Goal: Contribute content

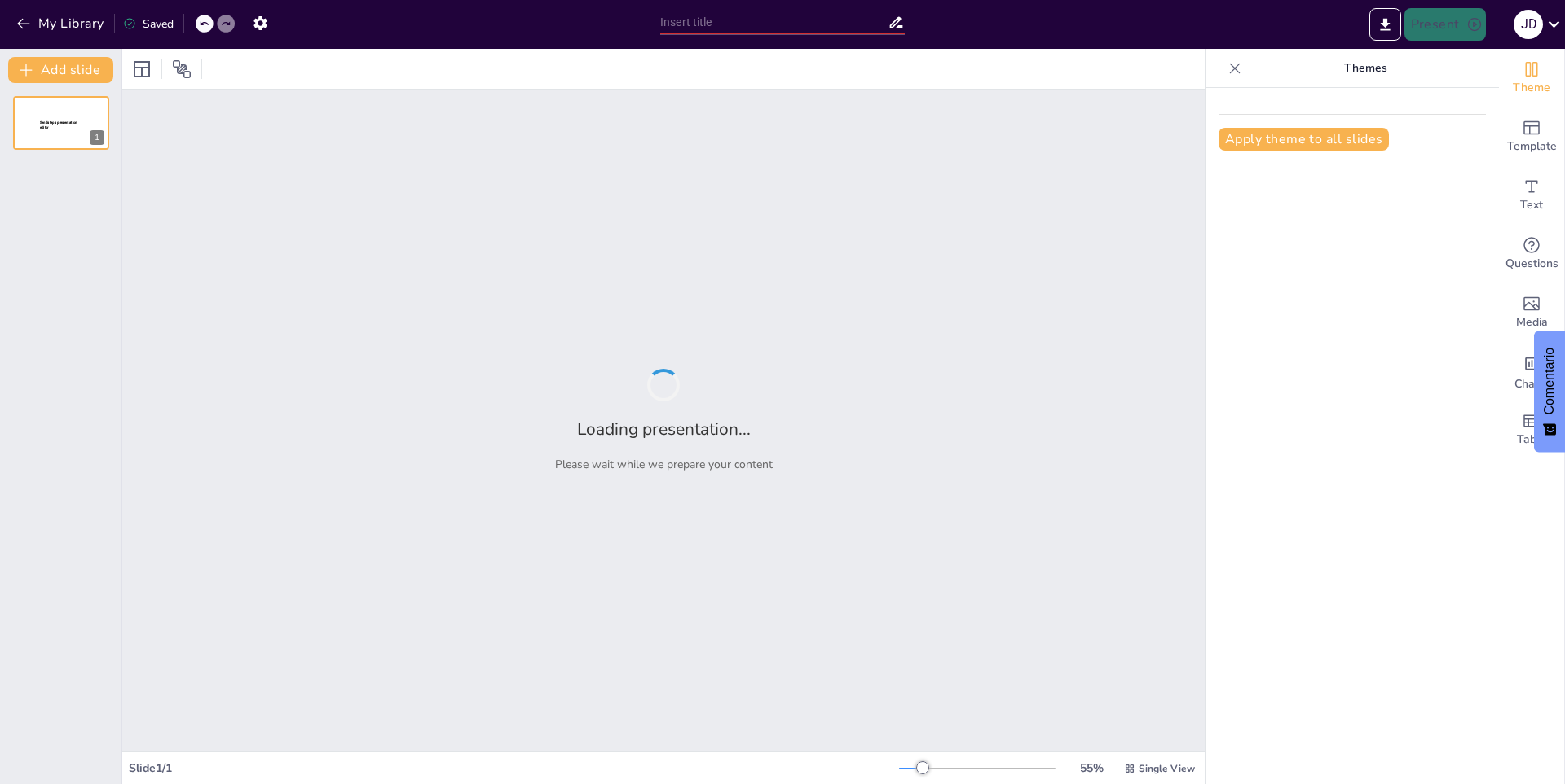
type input "La fauna y la flora"
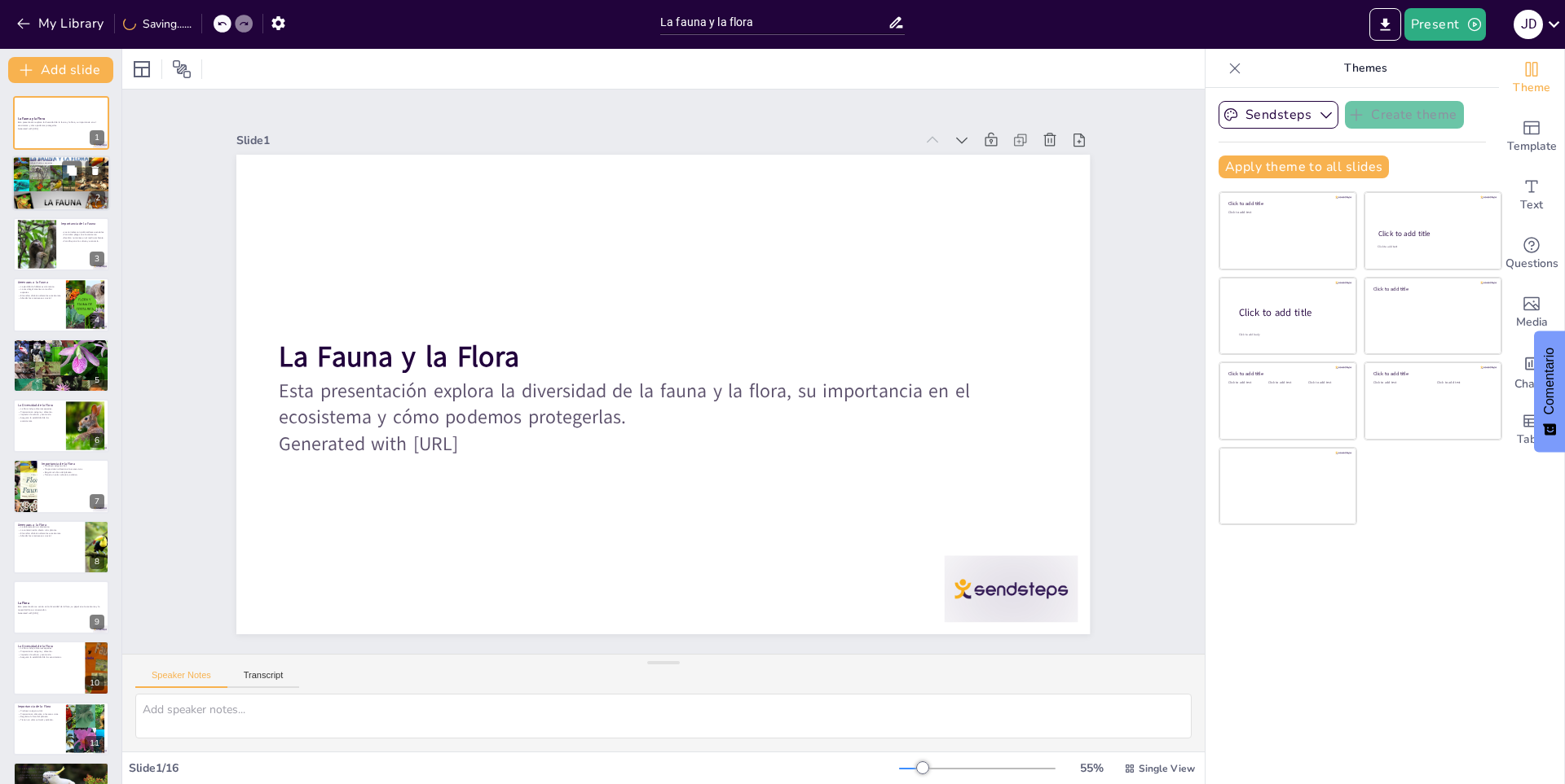
click at [34, 168] on p "La pérdida de especies afecta a otras." at bounding box center [61, 169] width 88 height 3
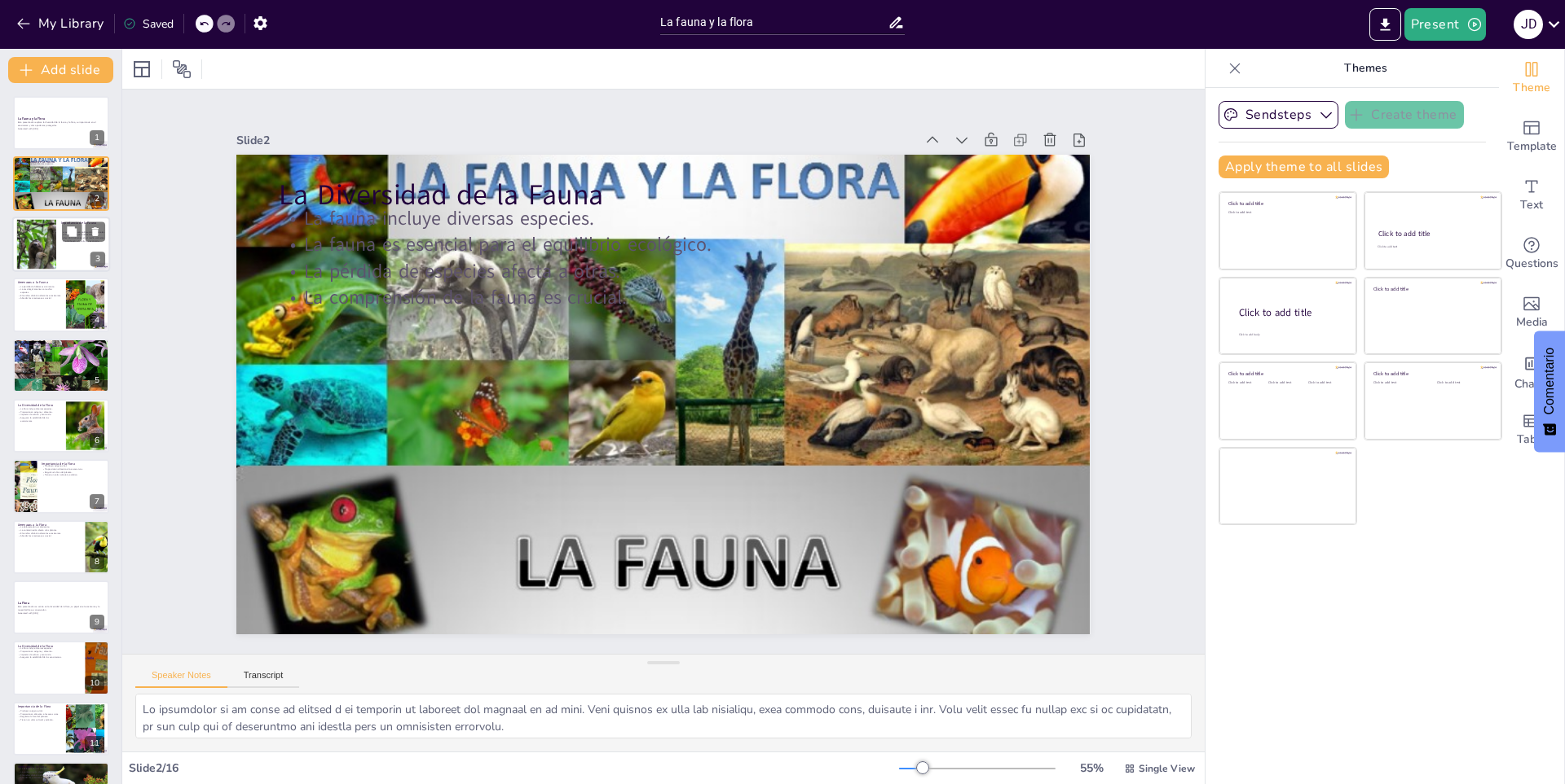
click at [38, 221] on div at bounding box center [36, 244] width 75 height 50
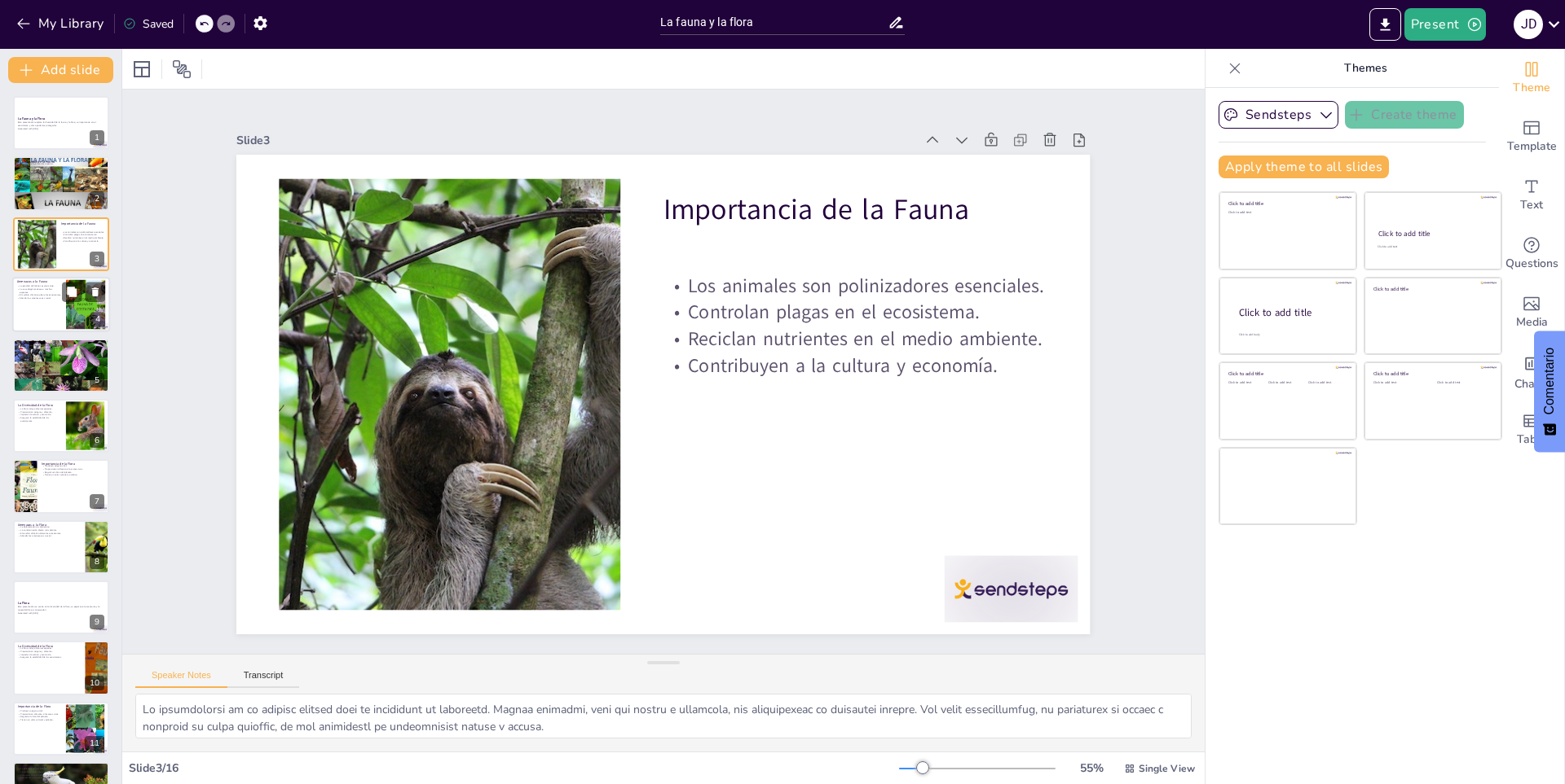
click at [40, 307] on div at bounding box center [61, 305] width 97 height 55
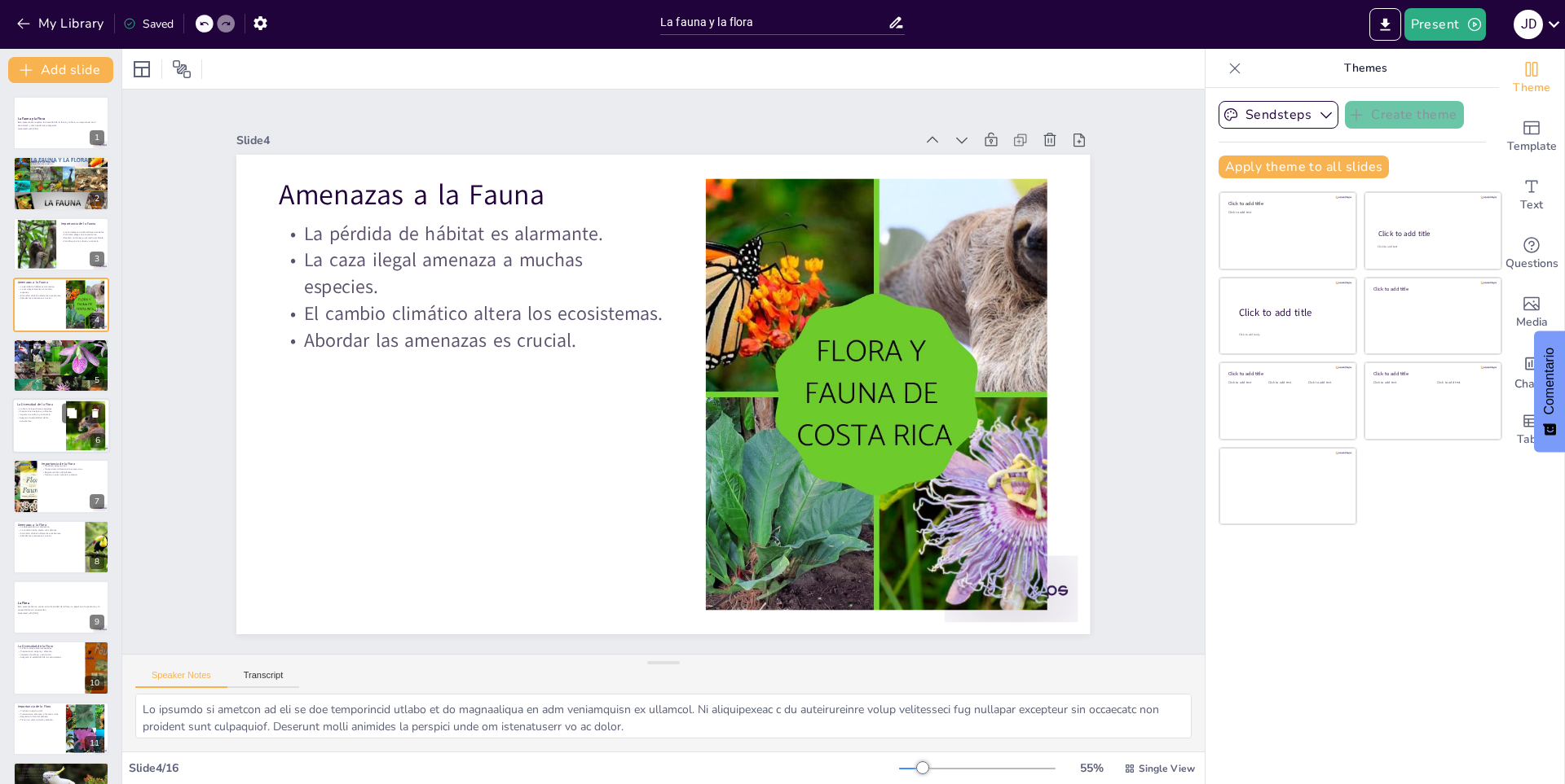
click at [41, 429] on div at bounding box center [61, 426] width 97 height 55
type textarea "La [PERSON_NAME] una amplia variedad de especies, desde grandes árboles hasta p…"
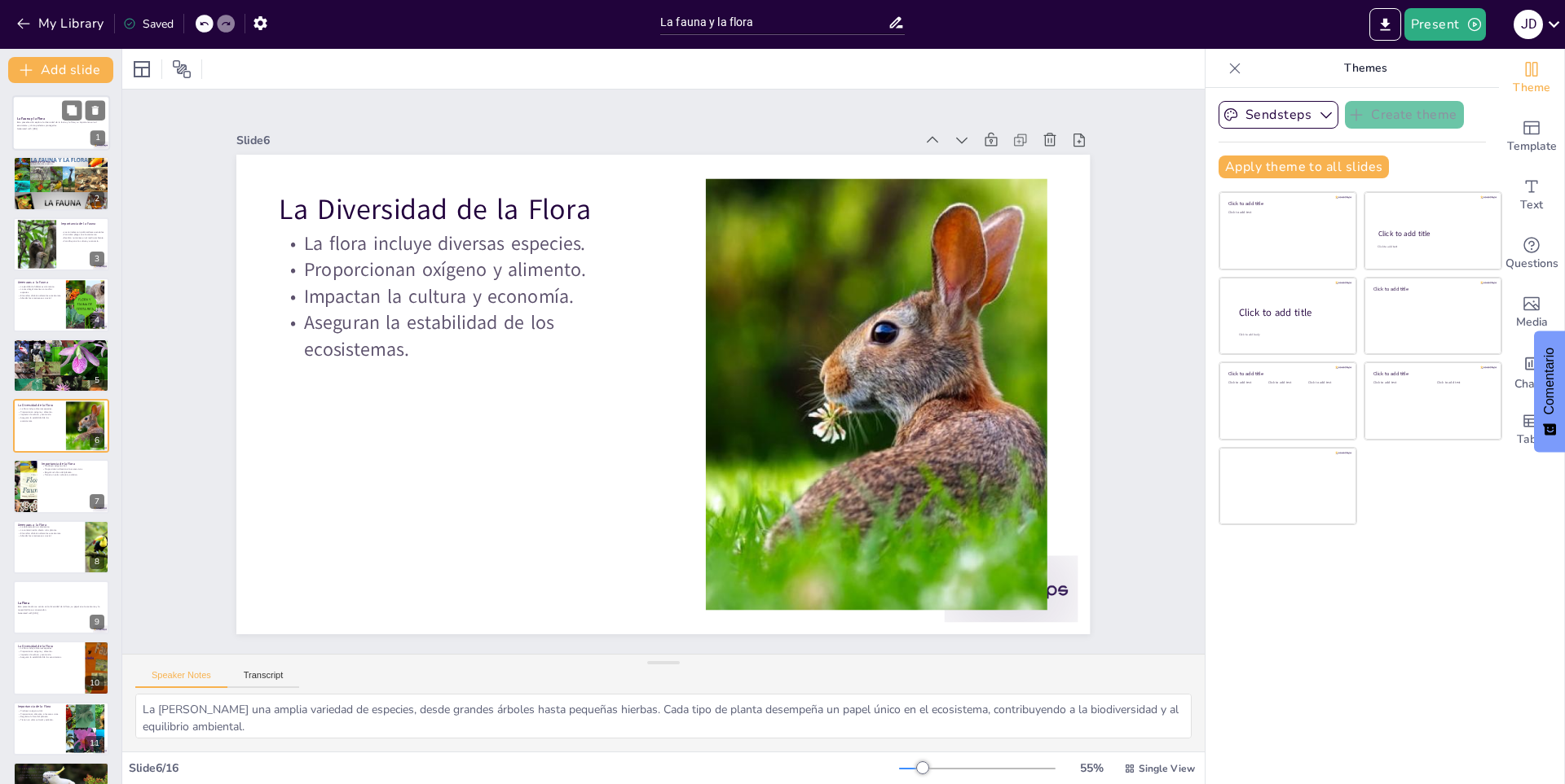
click at [23, 138] on div at bounding box center [61, 123] width 97 height 55
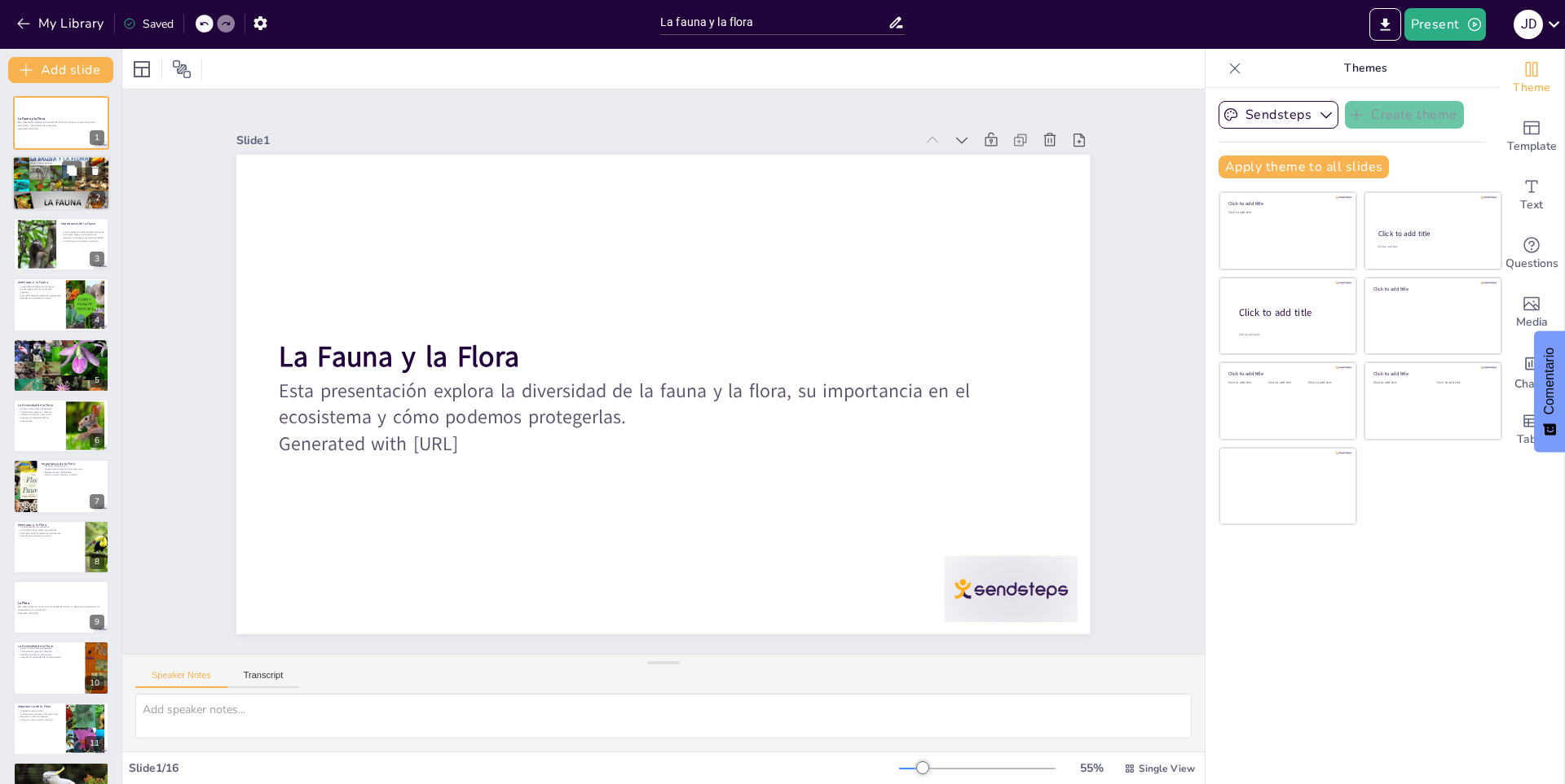
click at [37, 175] on div at bounding box center [61, 183] width 97 height 130
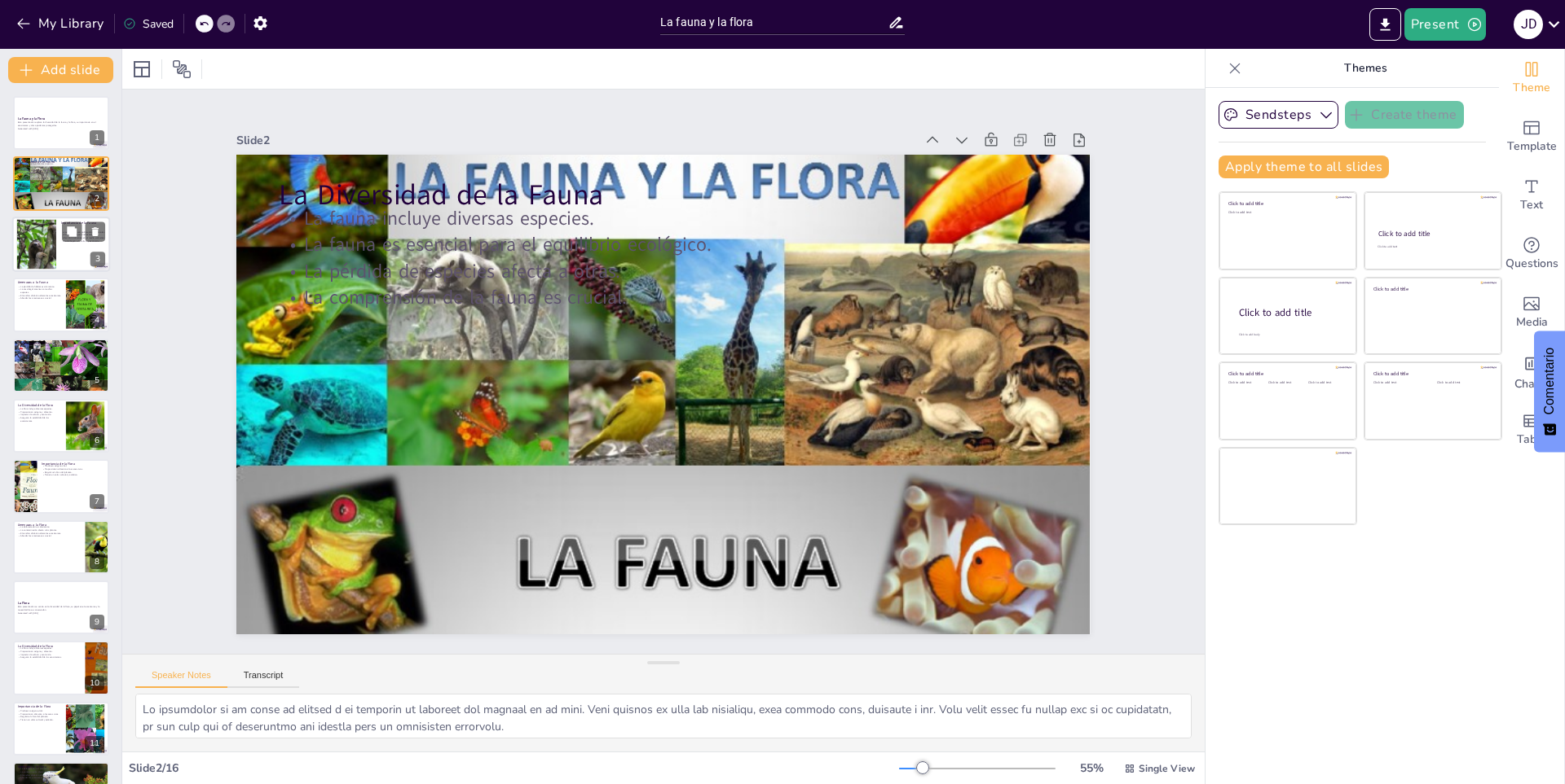
click at [56, 236] on div at bounding box center [61, 244] width 97 height 55
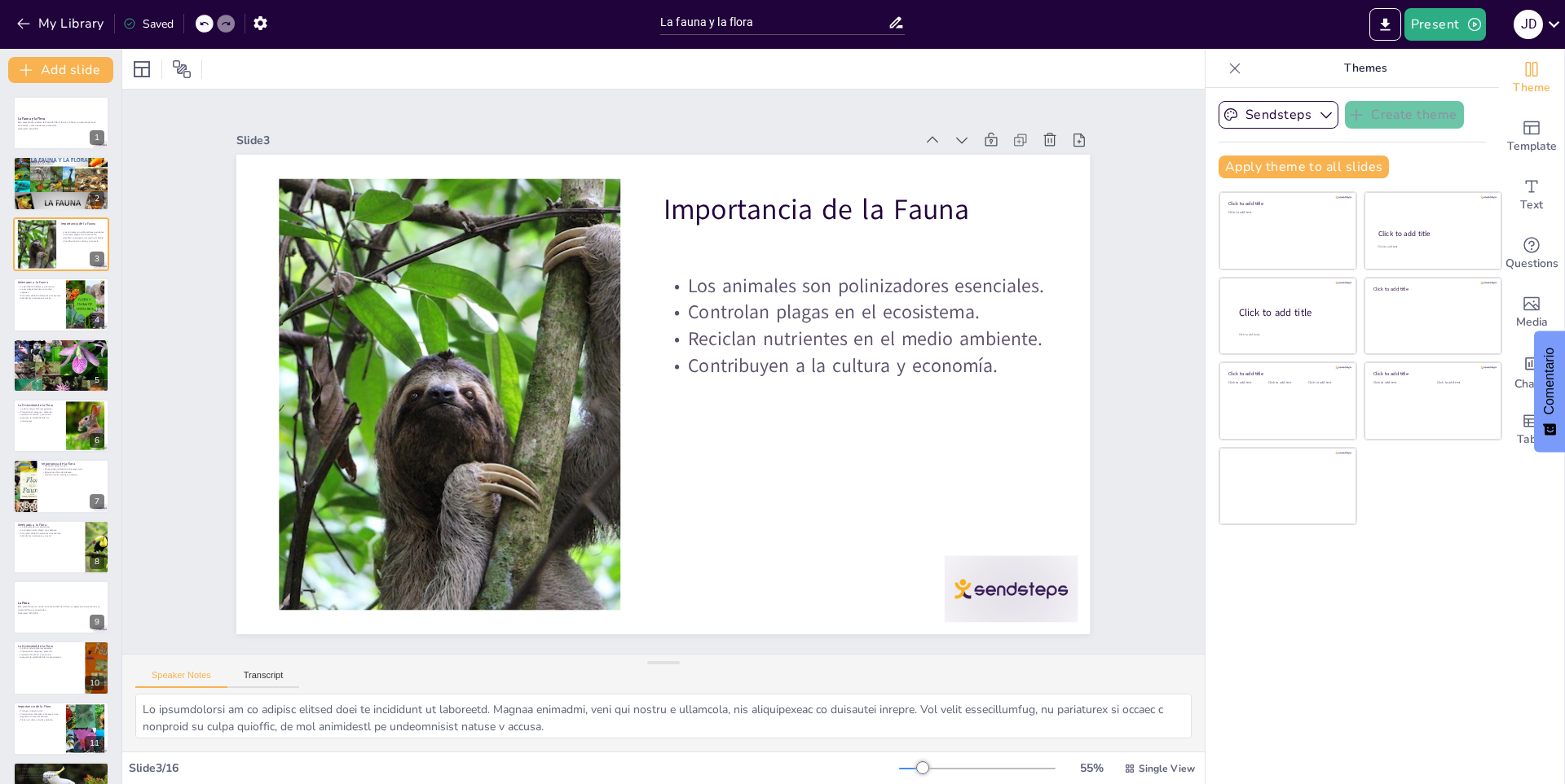
click at [38, 277] on div "La Fauna y la Flora Esta presentación explora la diversidad de la fauna y la fl…" at bounding box center [60, 578] width 121 height 963
click at [38, 298] on p "Abordar las amenazas es crucial." at bounding box center [39, 298] width 44 height 3
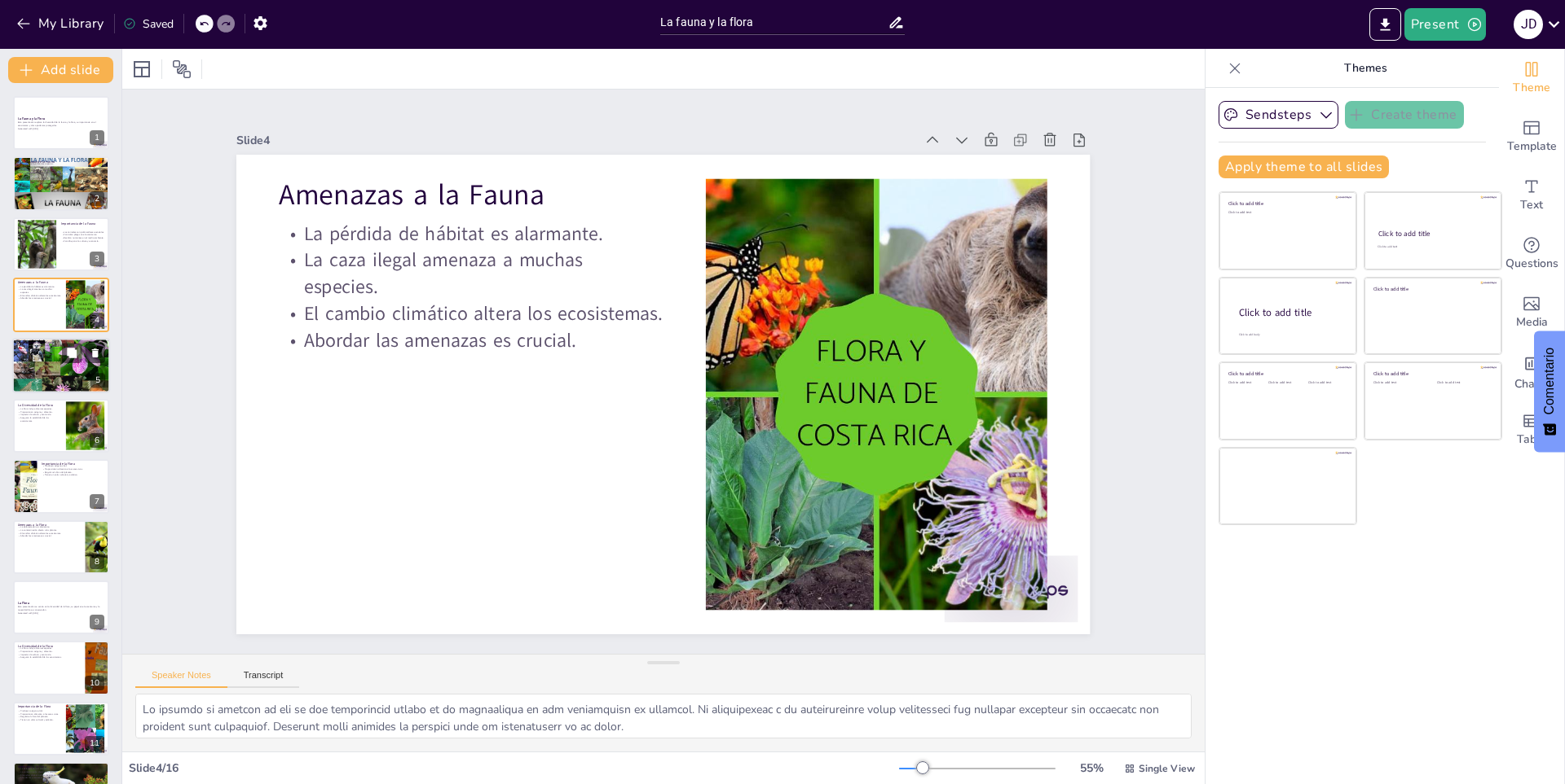
click at [45, 356] on p "Estrategias efectivas son necesarias." at bounding box center [61, 353] width 88 height 3
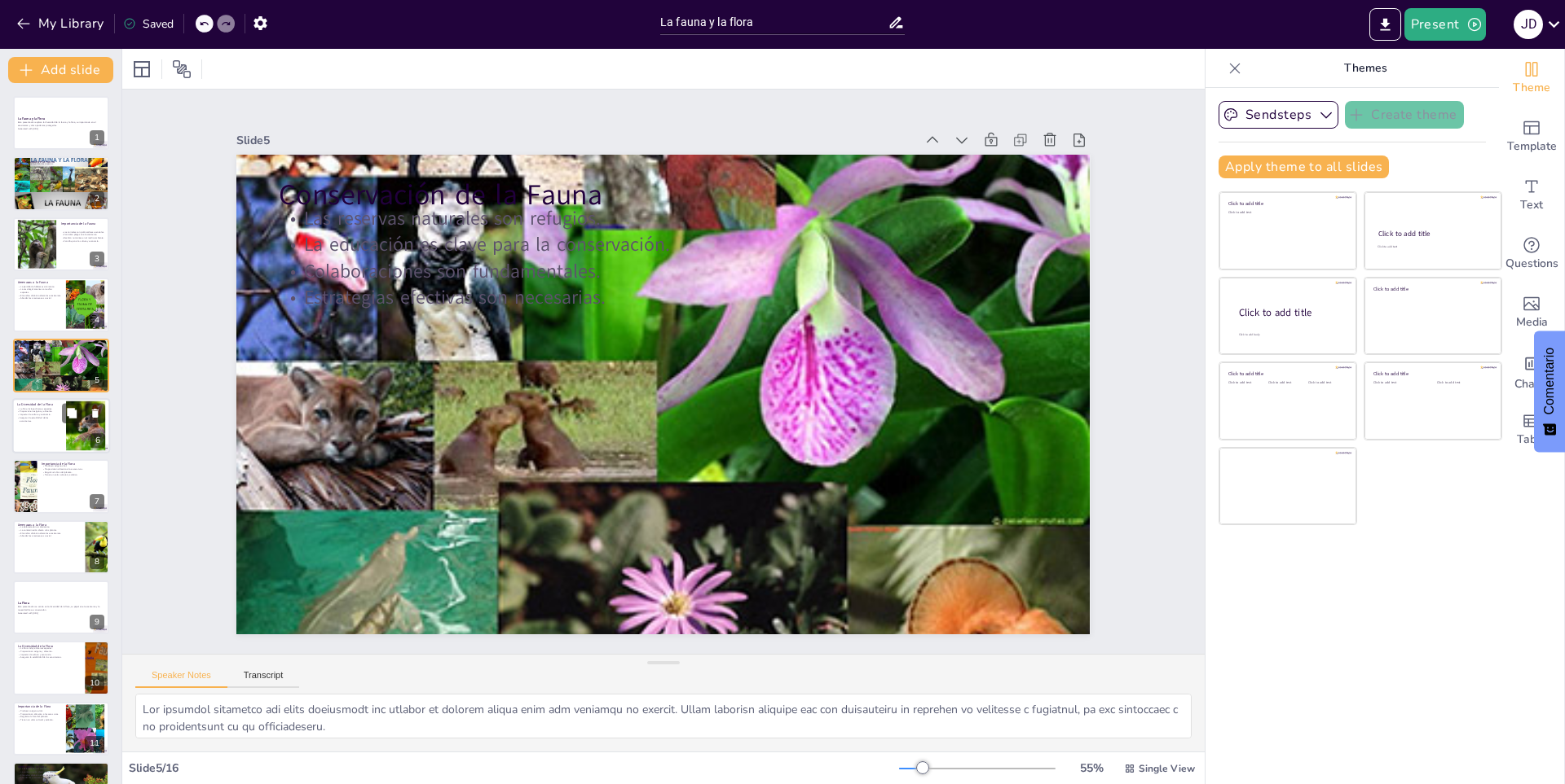
click at [29, 429] on div at bounding box center [61, 426] width 97 height 55
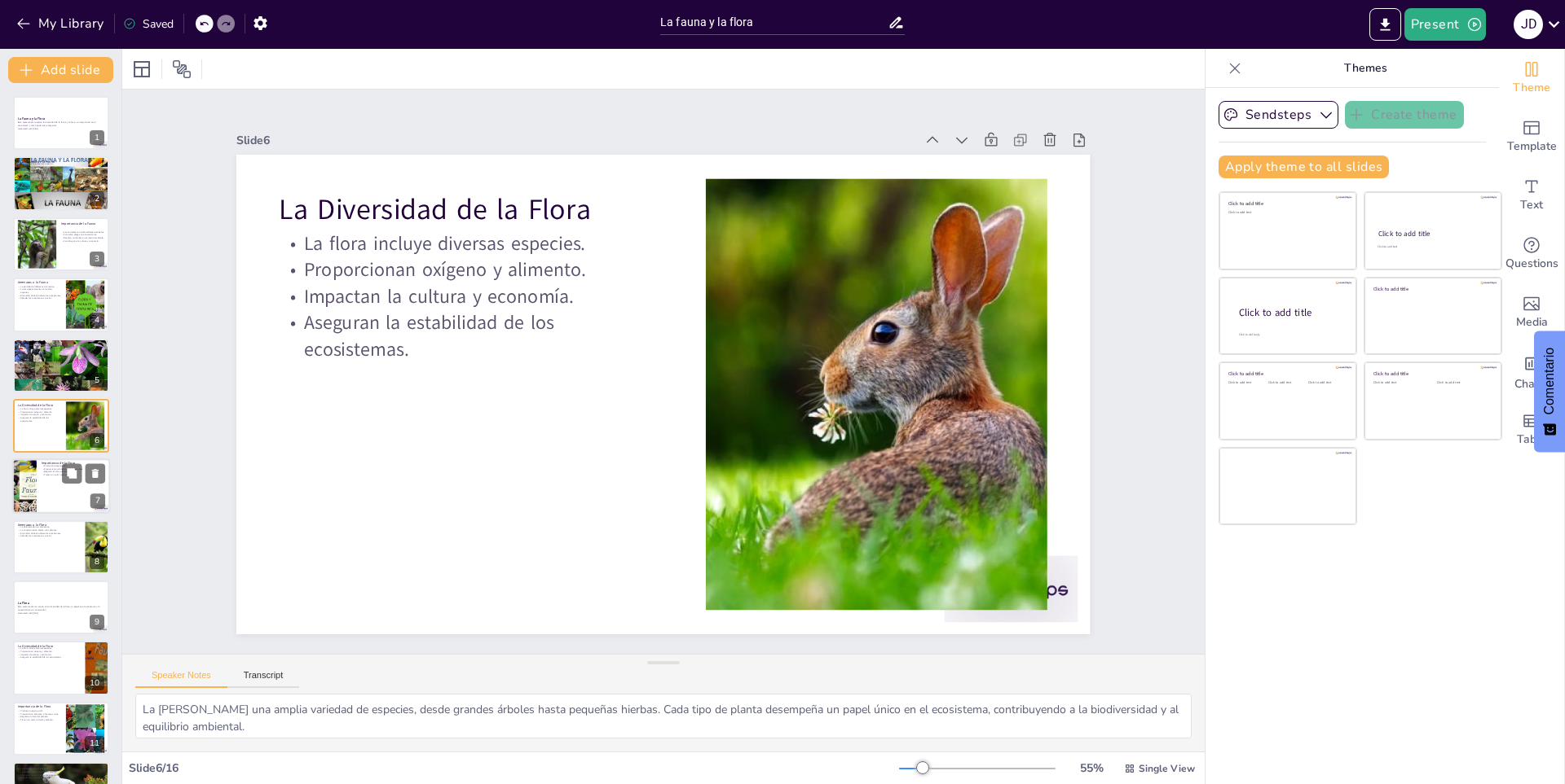
click at [40, 482] on div at bounding box center [61, 487] width 97 height 55
type textarea "Lo ipsumdolor si ametcon ad eli se doe temporinc utl etdolore ma ali enimadm. V…"
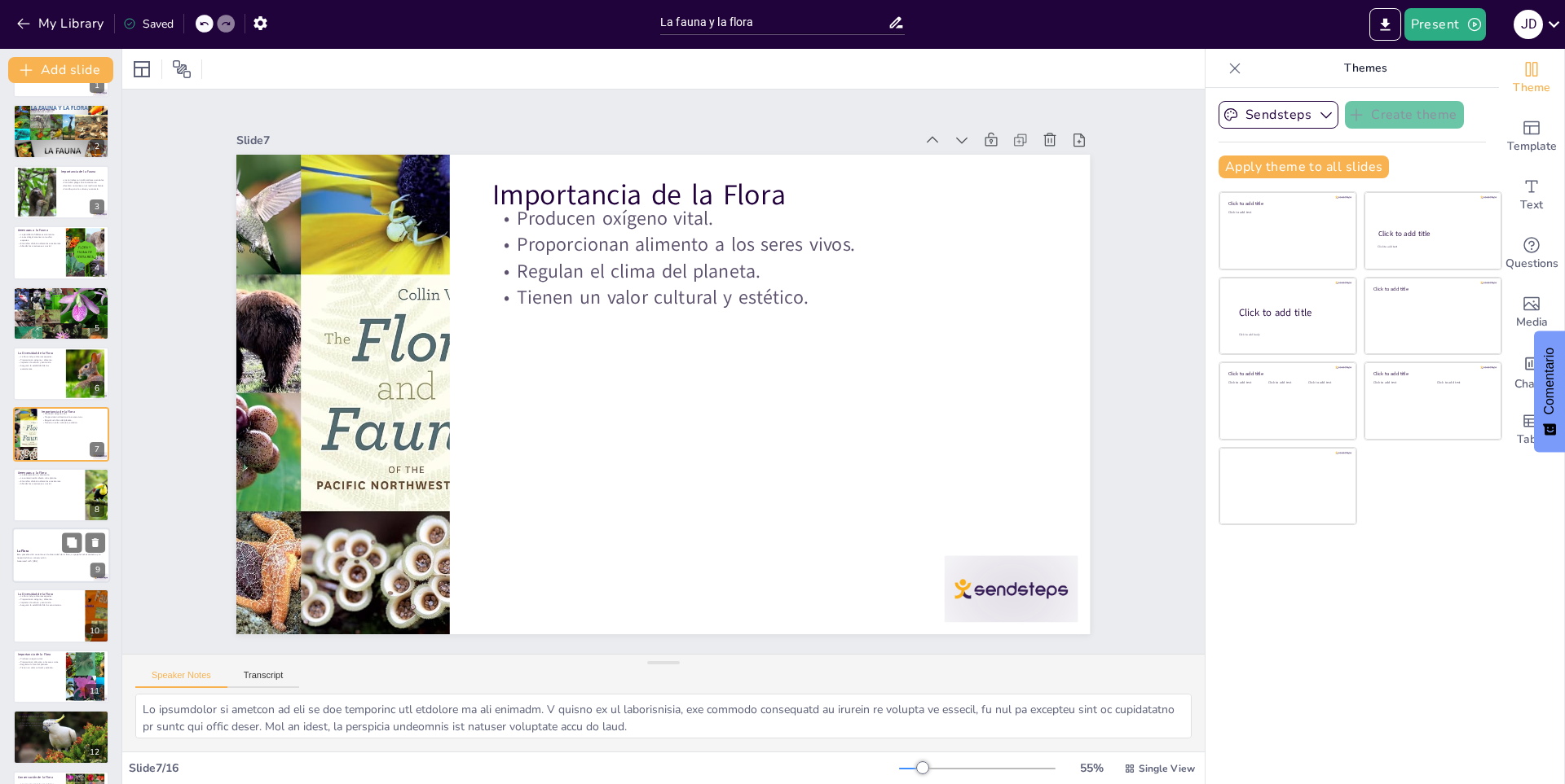
click at [61, 573] on div at bounding box center [61, 556] width 97 height 55
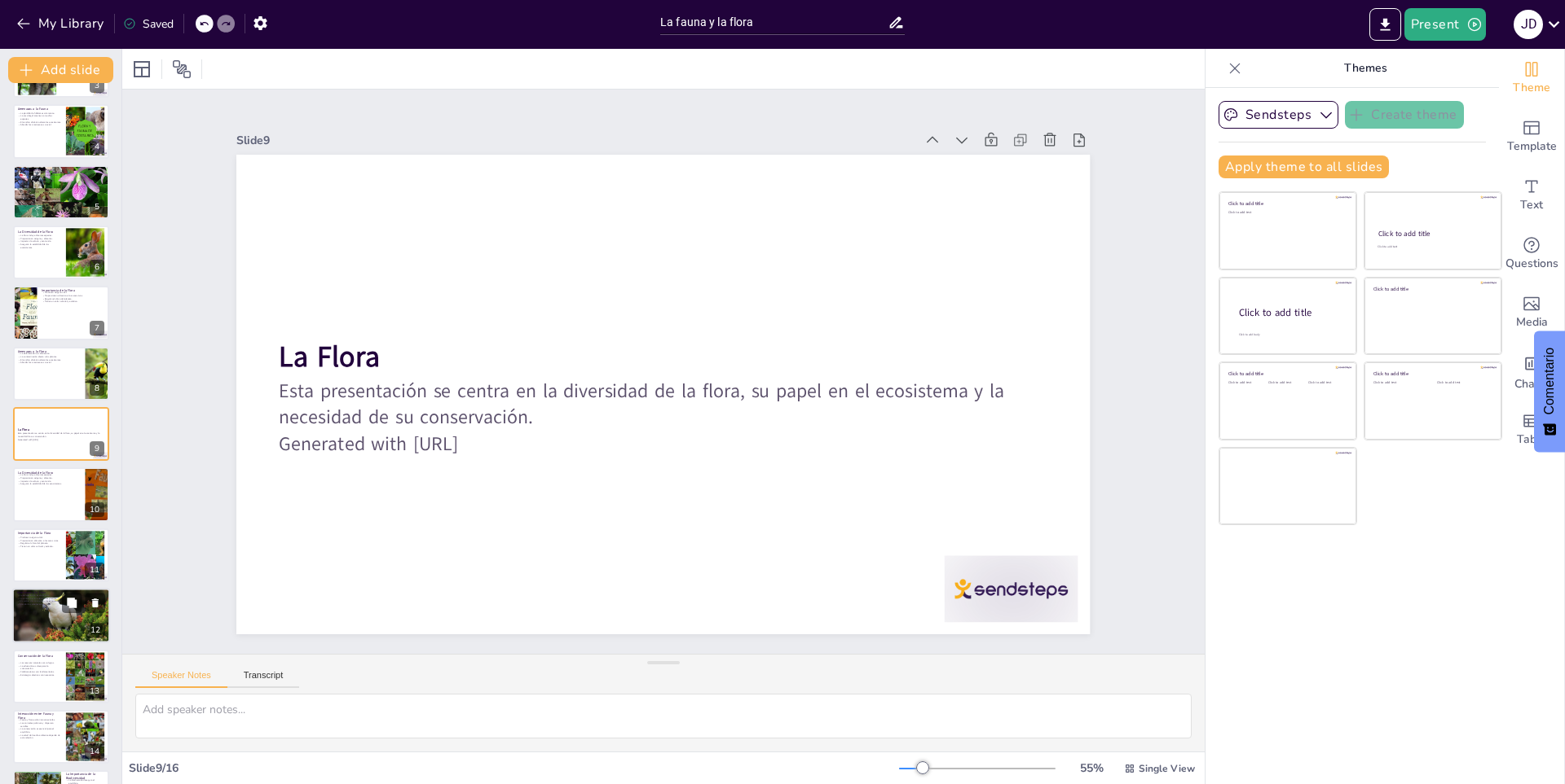
click at [61, 634] on div at bounding box center [60, 616] width 110 height 55
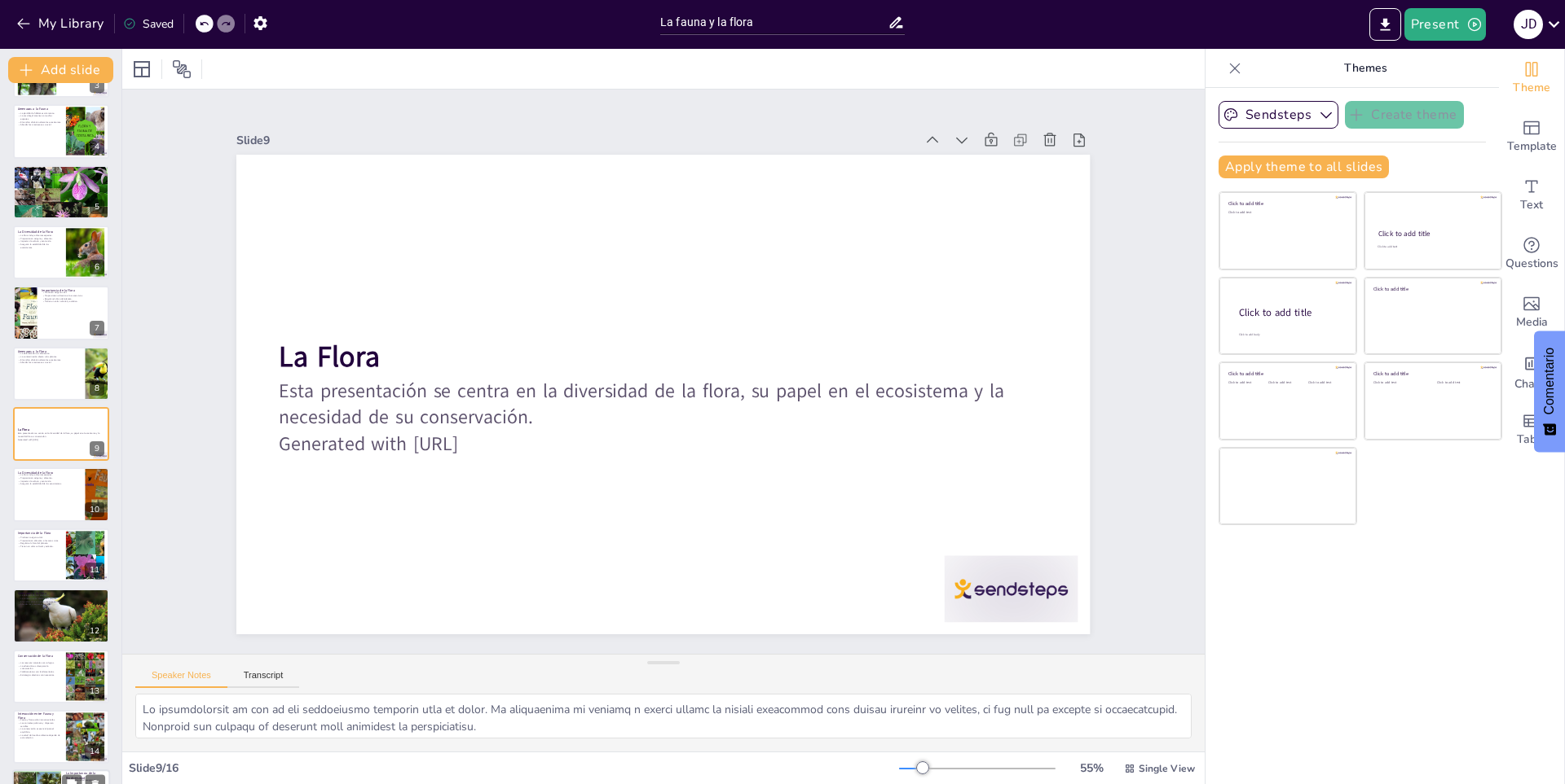
scroll to position [287, 0]
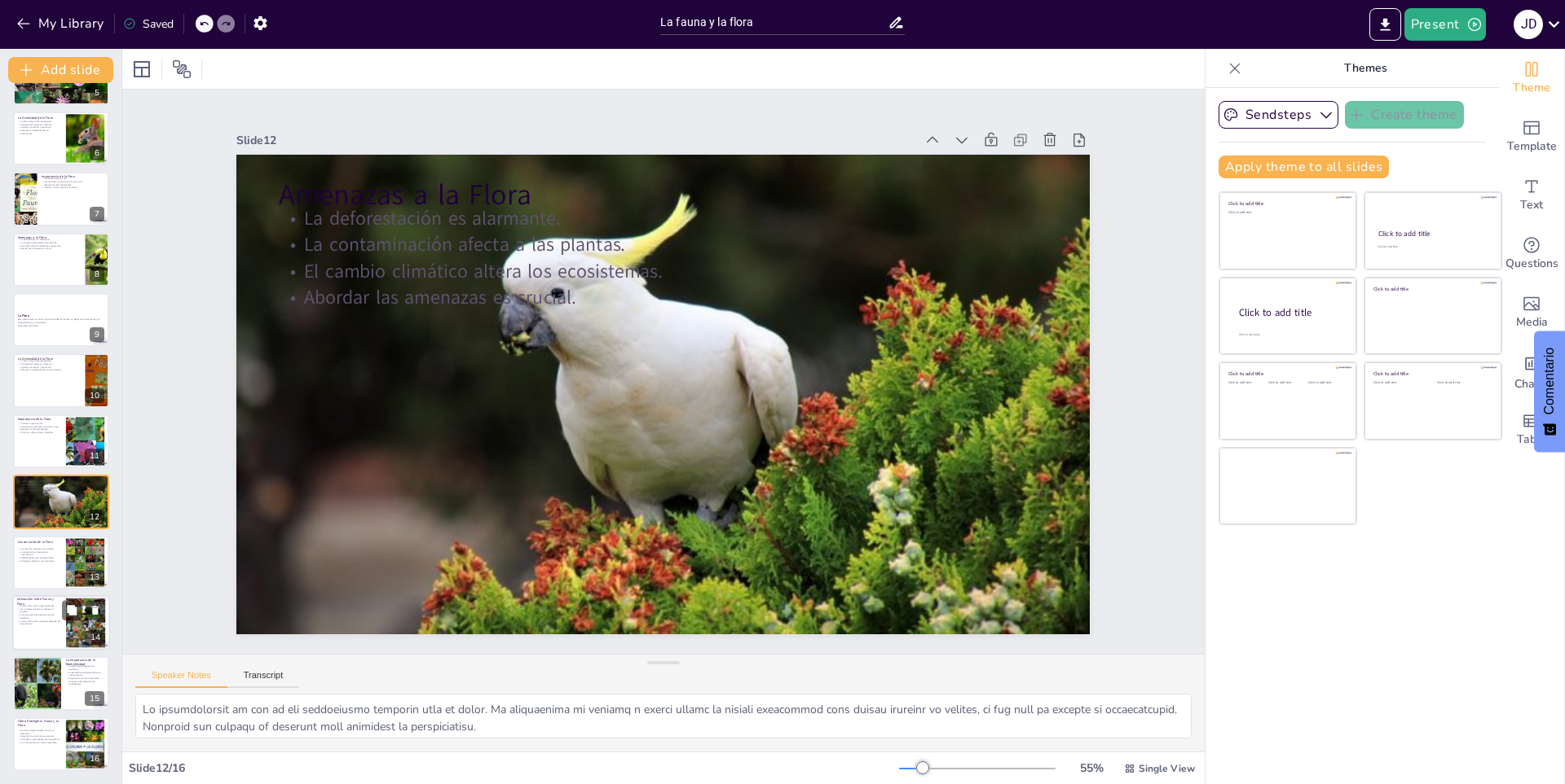
click at [50, 622] on p "La salud del medio ambiente depende de esta relación." at bounding box center [39, 623] width 44 height 6
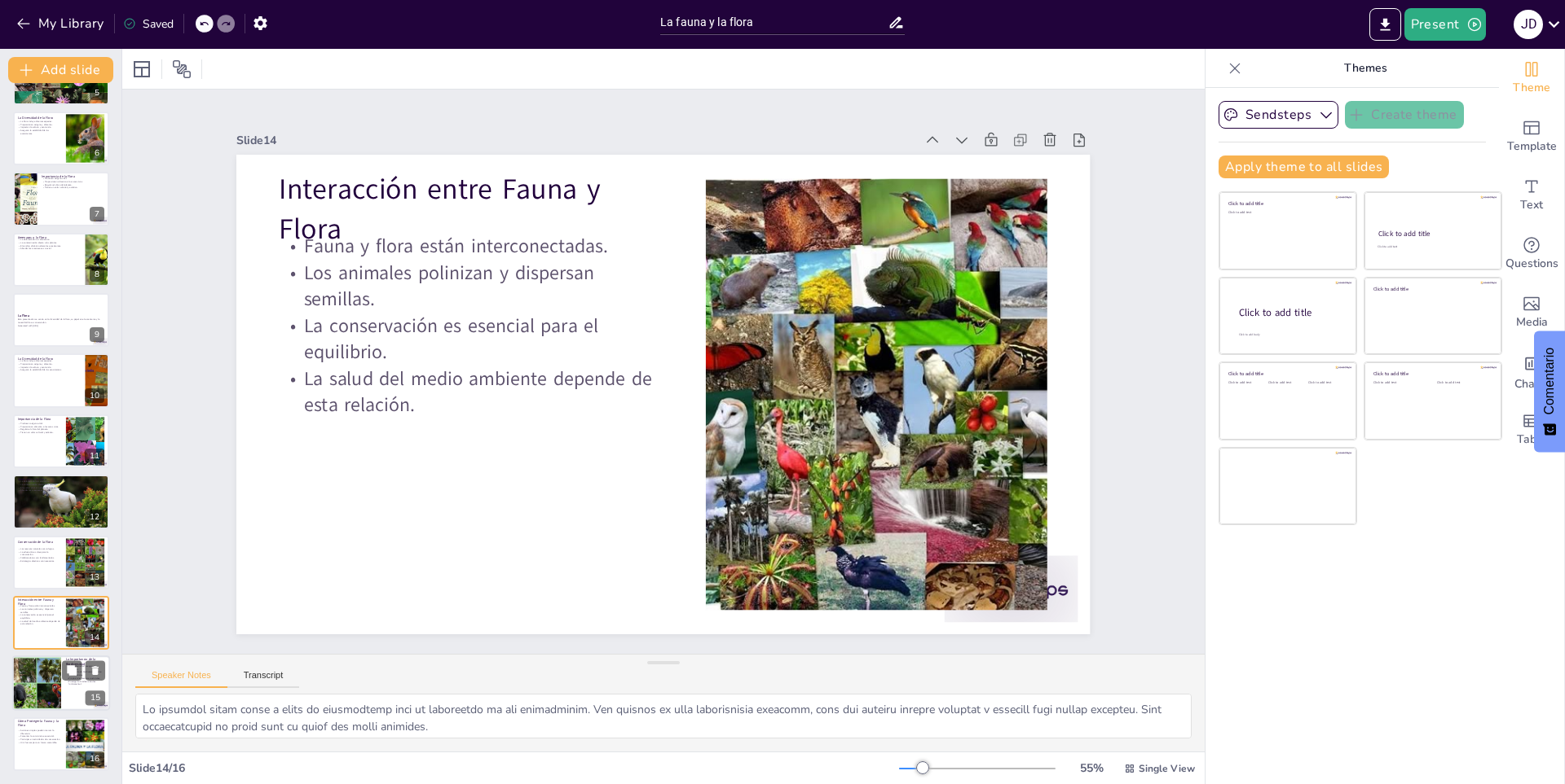
click at [53, 689] on div at bounding box center [36, 684] width 83 height 55
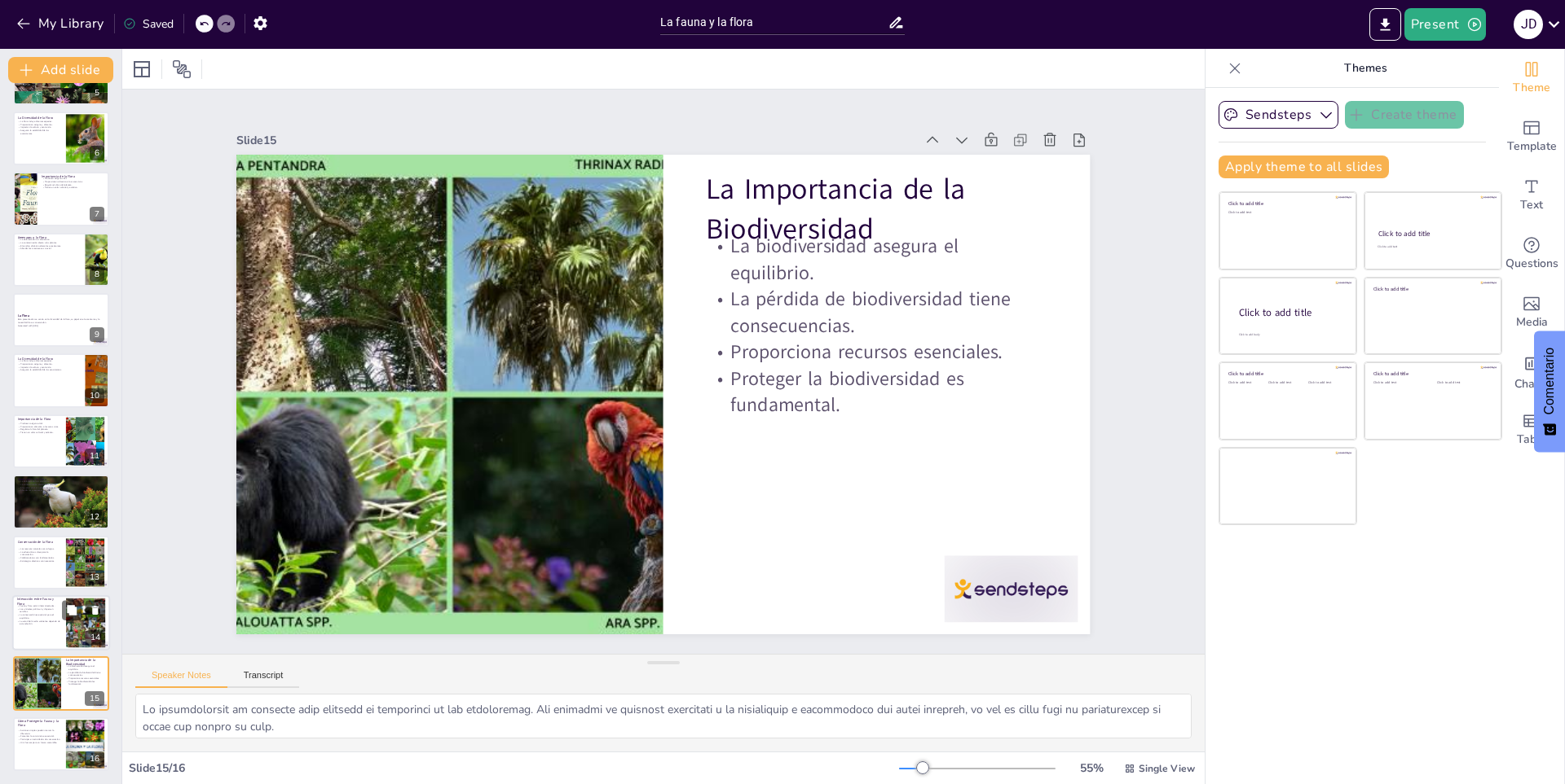
click at [32, 621] on p "La salud del medio ambiente depende de esta relación." at bounding box center [39, 623] width 44 height 6
type textarea "Lo ipsumdol sitam conse a elits do eiusmodtemp inci ut laboreetdo ma ali enimad…"
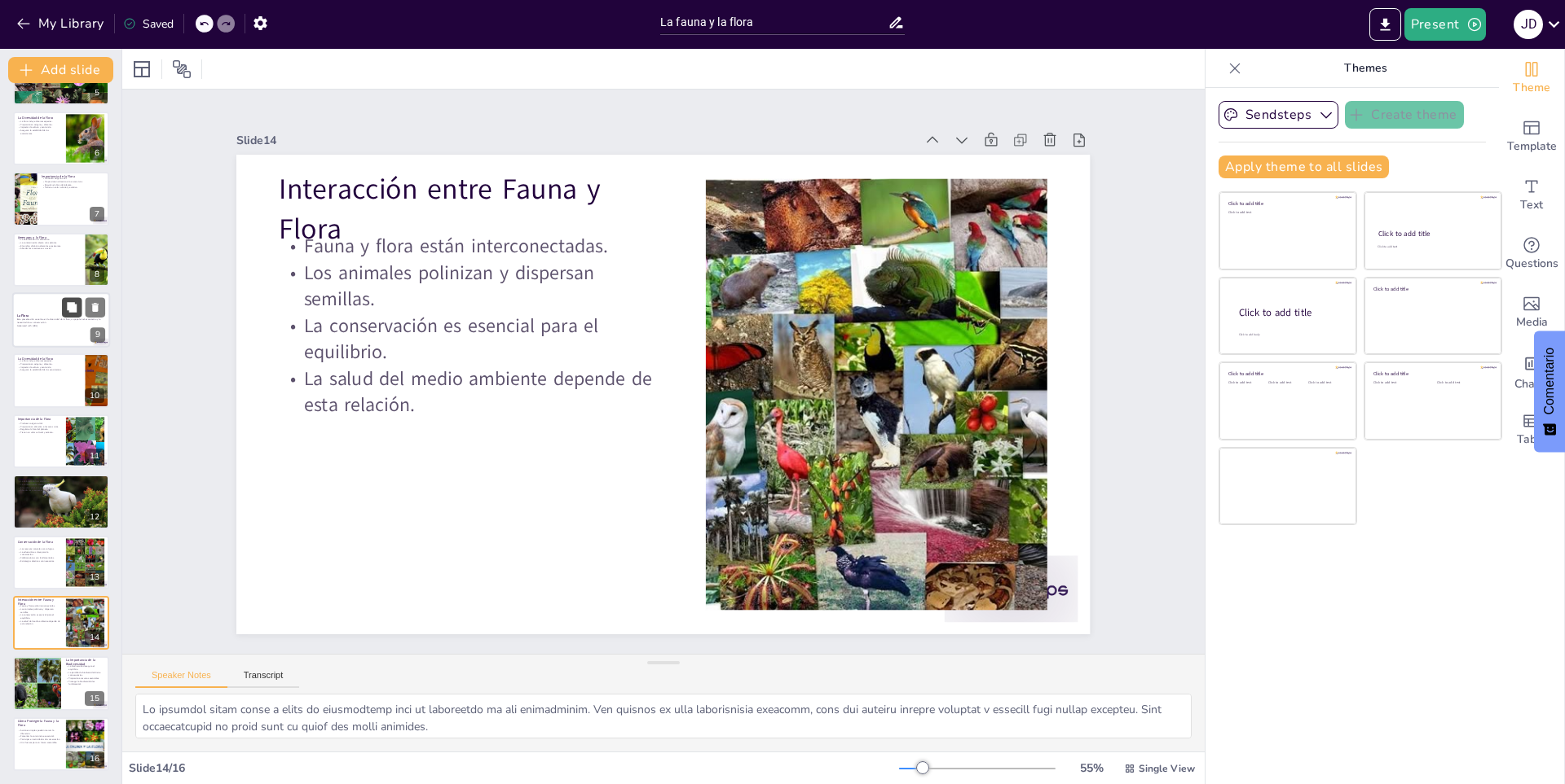
scroll to position [0, 0]
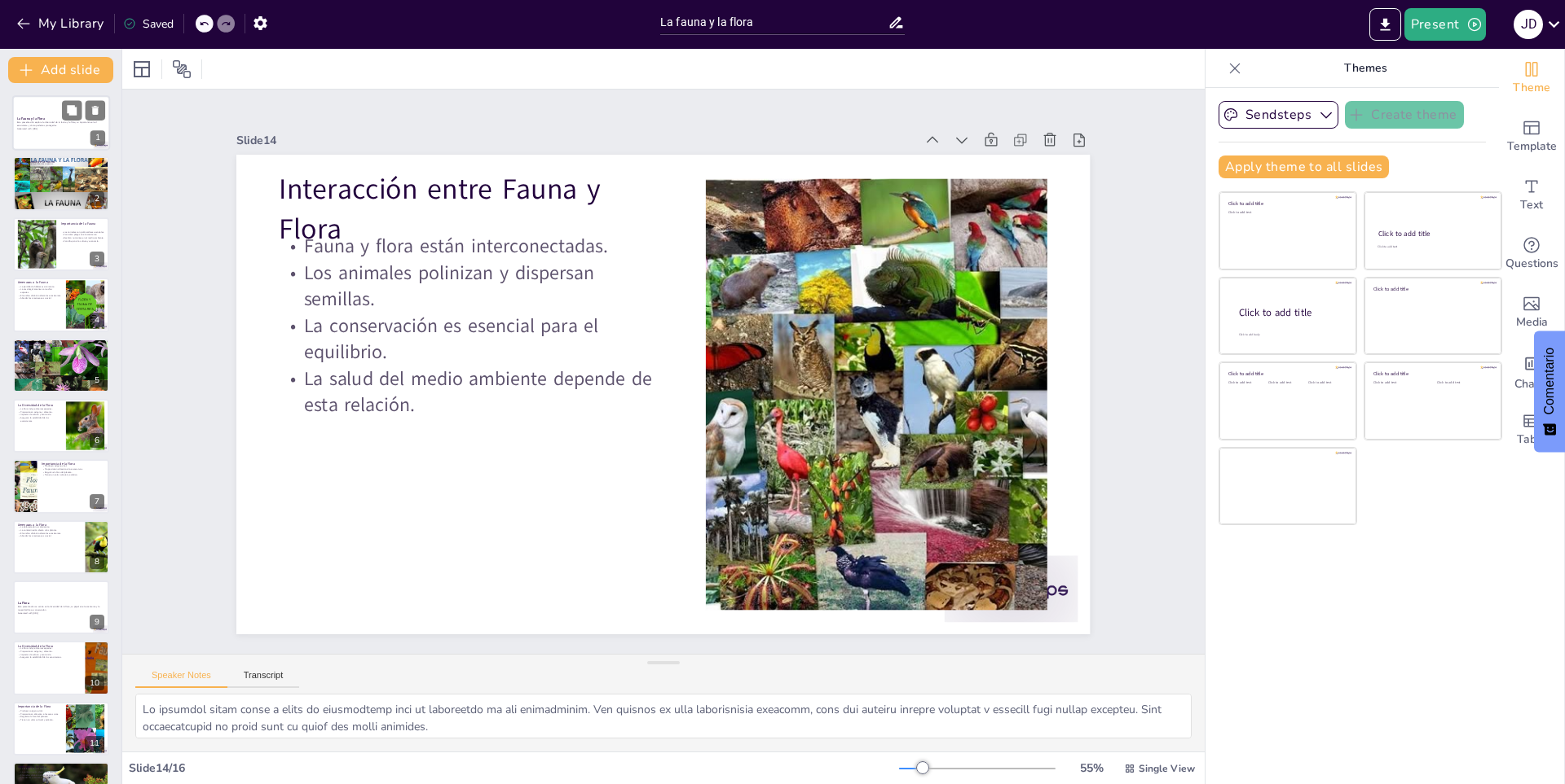
click at [31, 129] on p "Generated with [URL]" at bounding box center [61, 128] width 88 height 3
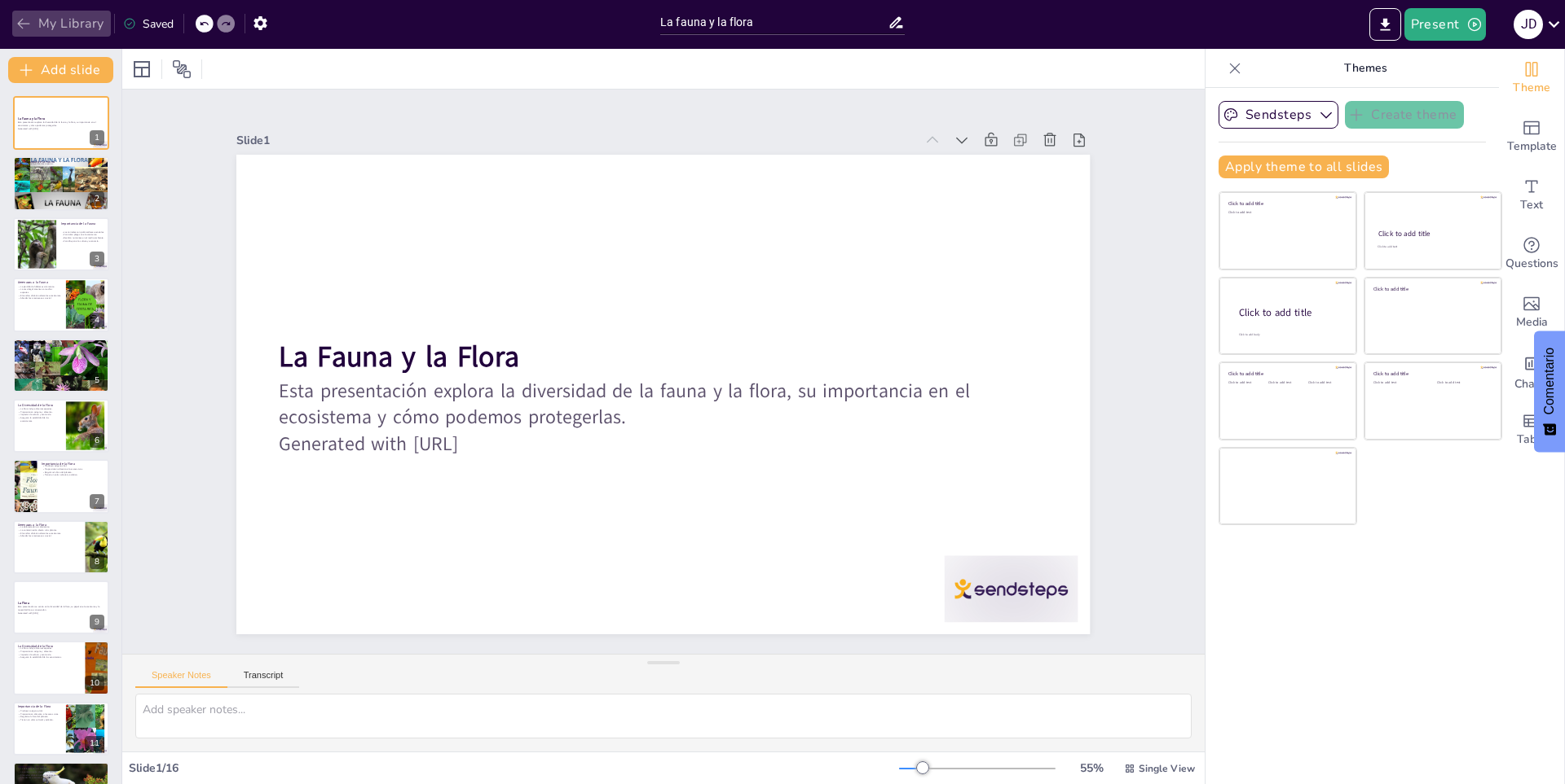
click at [44, 25] on button "My Library" at bounding box center [61, 23] width 98 height 26
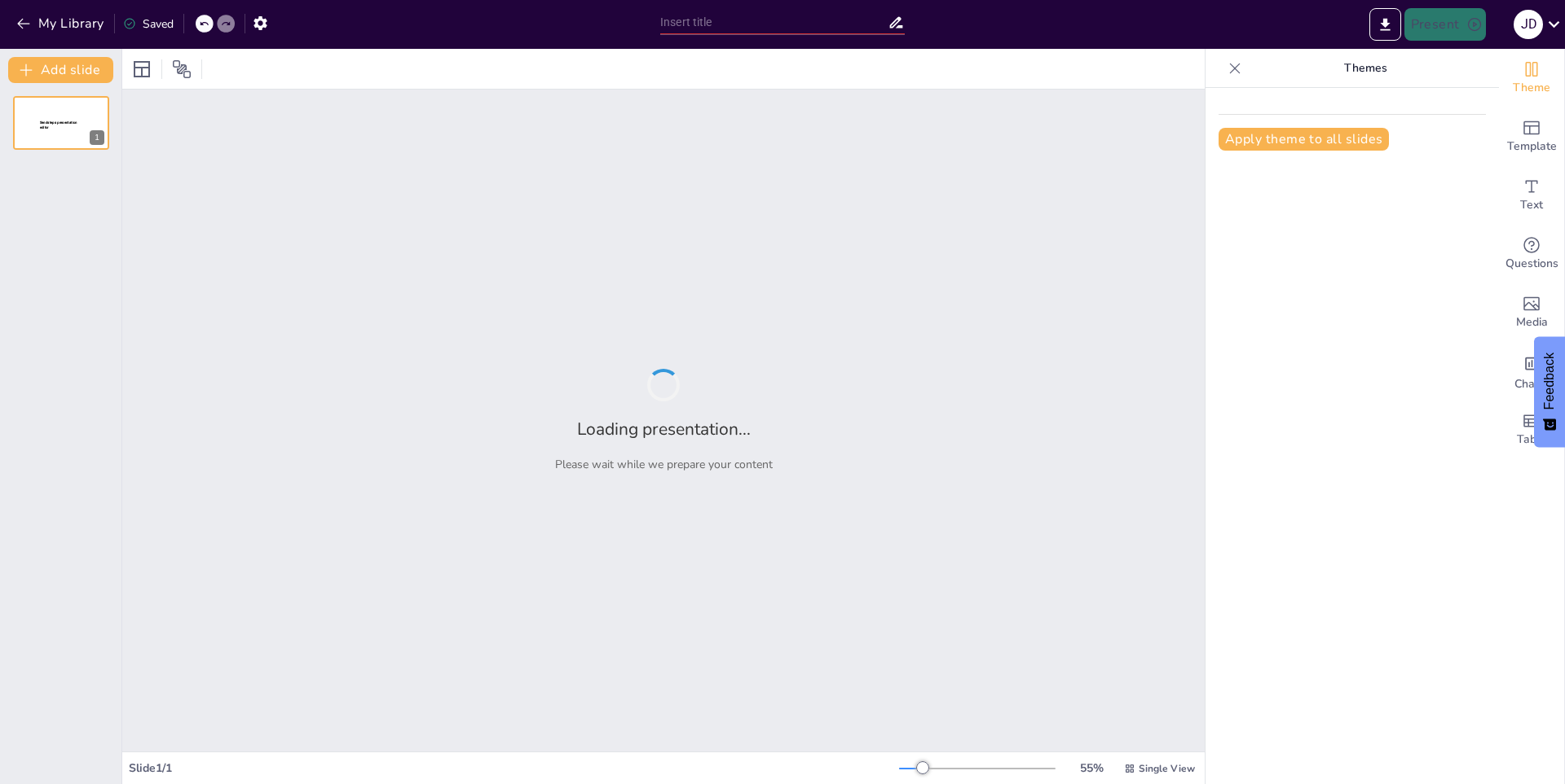
type input "La Vida Marina: Ecosistemas y Especies en Peligro"
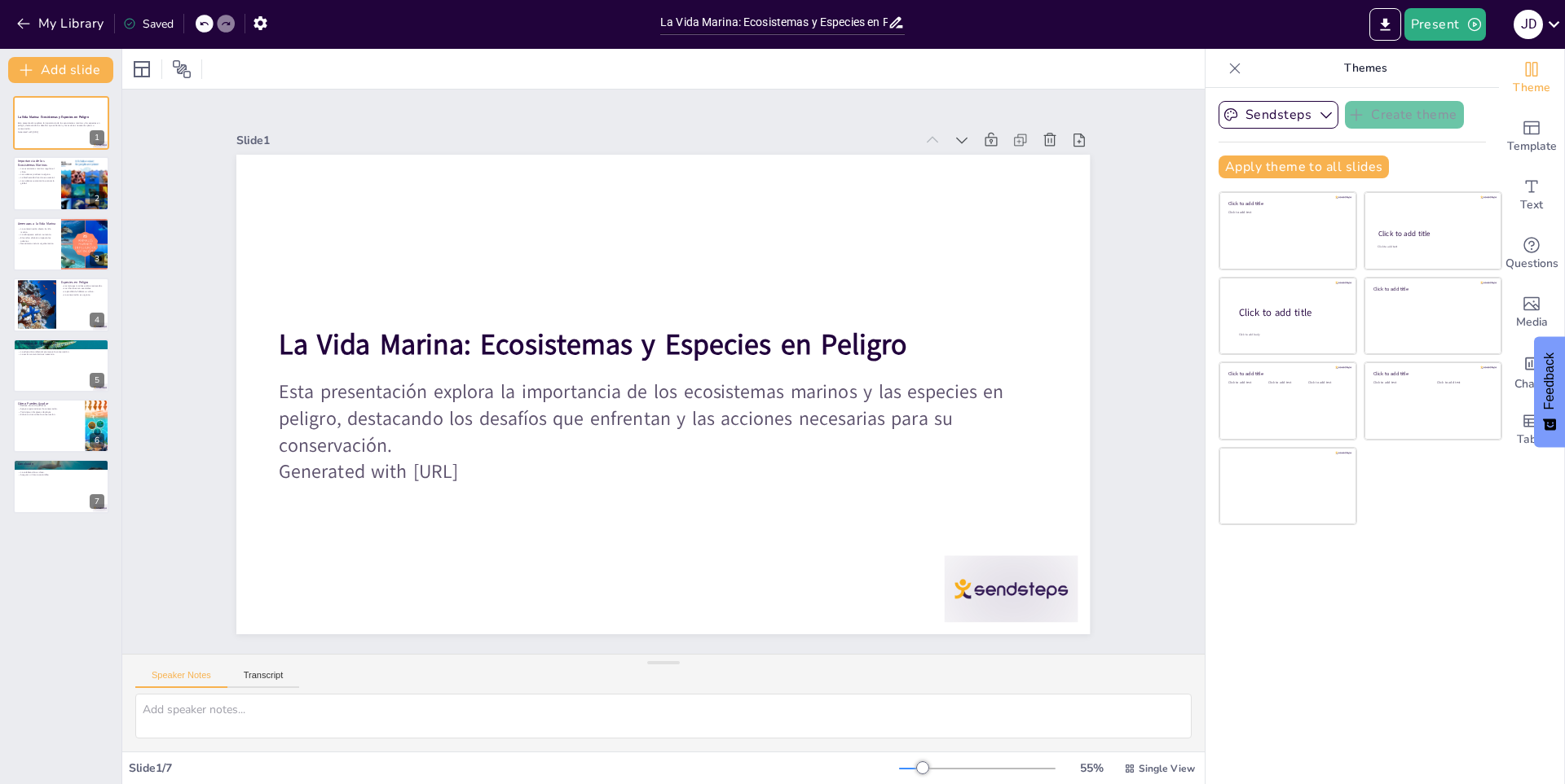
click at [25, 9] on div "My Library Saved" at bounding box center [138, 23] width 275 height 30
click at [27, 13] on button "My Library" at bounding box center [61, 23] width 98 height 26
